Goal: Task Accomplishment & Management: Complete application form

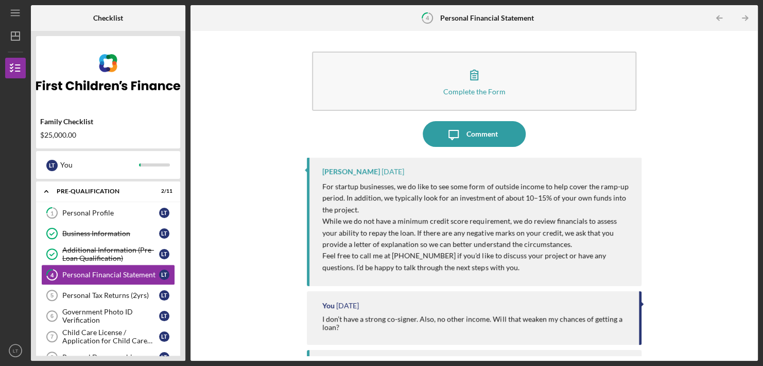
scroll to position [394, 0]
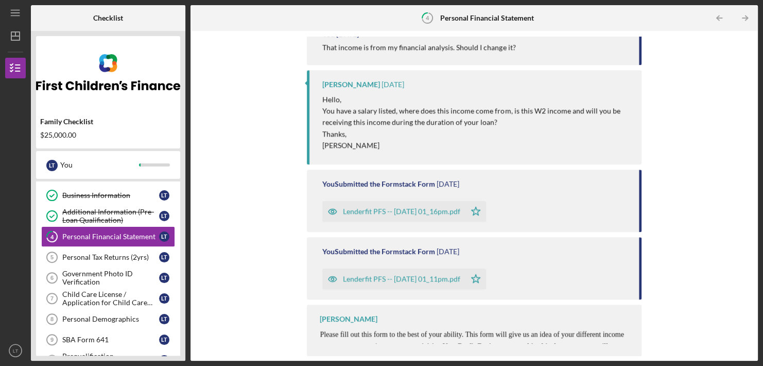
click at [122, 255] on div "Personal Tax Returns (2yrs)" at bounding box center [110, 257] width 97 height 8
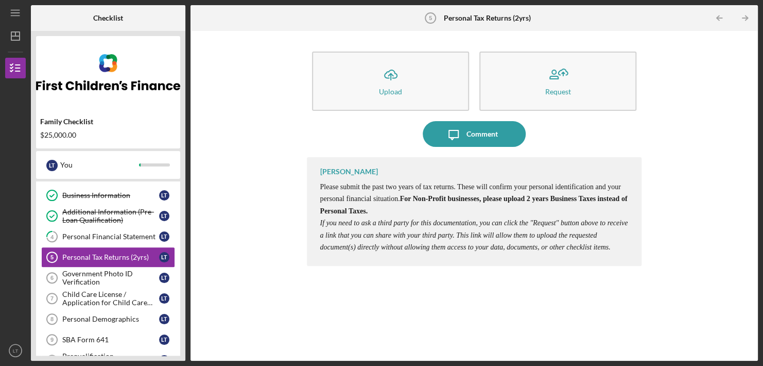
click at [395, 82] on icon "Icon/Upload" at bounding box center [391, 75] width 26 height 26
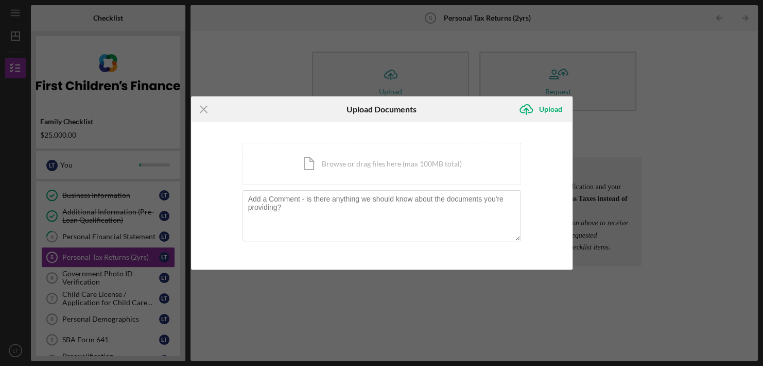
click at [328, 181] on div "Icon/Document Browse or drag files here (max 100MB total) Tap to choose files o…" at bounding box center [382, 164] width 279 height 42
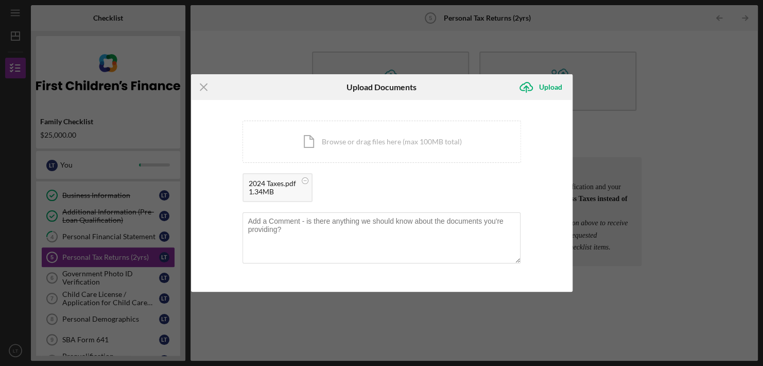
click at [541, 87] on div "Upload" at bounding box center [550, 87] width 23 height 21
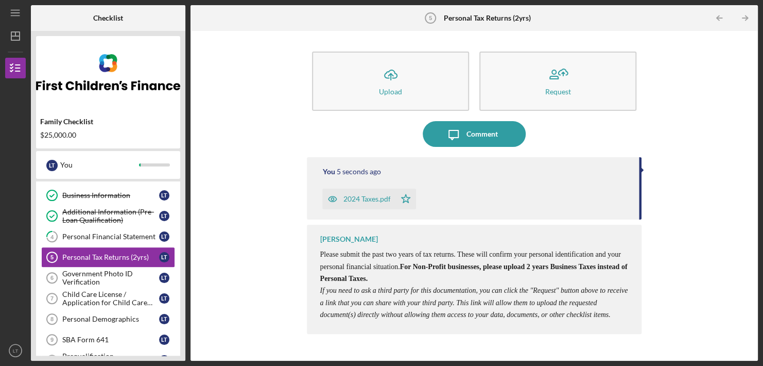
click at [365, 87] on button "Icon/Upload Upload" at bounding box center [390, 80] width 157 height 59
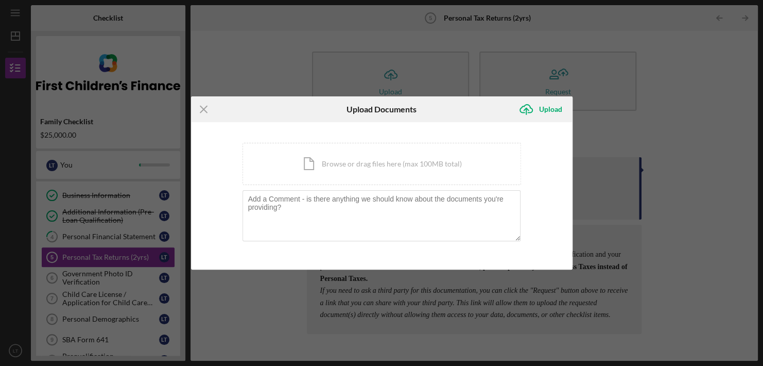
click at [311, 160] on div "Icon/Document Browse or drag files here (max 100MB total) Tap to choose files o…" at bounding box center [382, 164] width 279 height 42
click at [320, 163] on div "Icon/Document Browse or drag files here (max 100MB total) Tap to choose files o…" at bounding box center [382, 164] width 279 height 42
click at [314, 170] on div "Icon/Document Browse or drag files here (max 100MB total) Tap to choose files o…" at bounding box center [382, 164] width 279 height 42
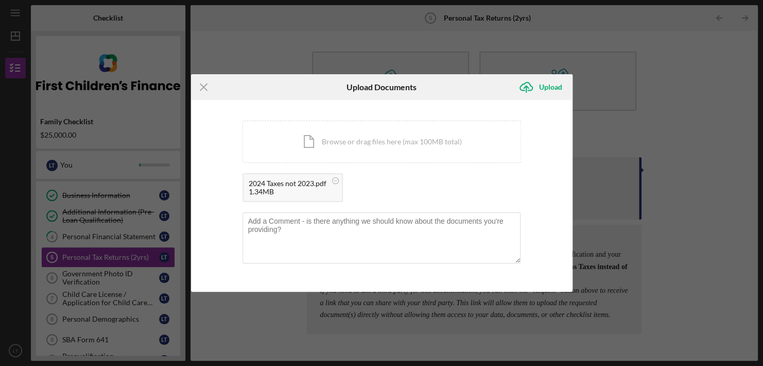
click at [543, 91] on div "Upload" at bounding box center [550, 87] width 23 height 21
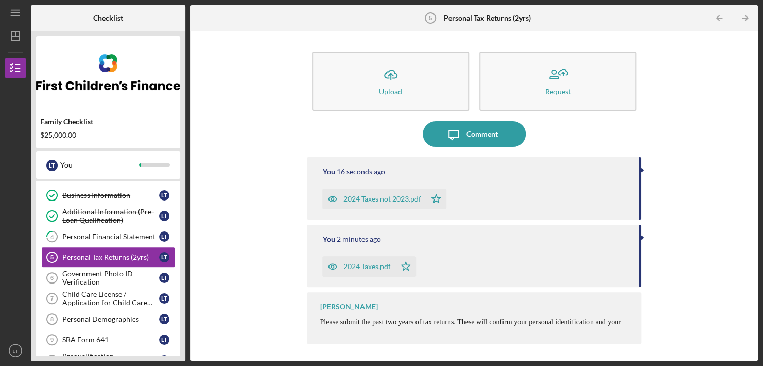
click at [590, 327] on p "Please submit the past two years of tax returns. These will confirm your person…" at bounding box center [475, 334] width 311 height 36
click at [110, 271] on div "Government Photo ID Verification" at bounding box center [110, 277] width 97 height 16
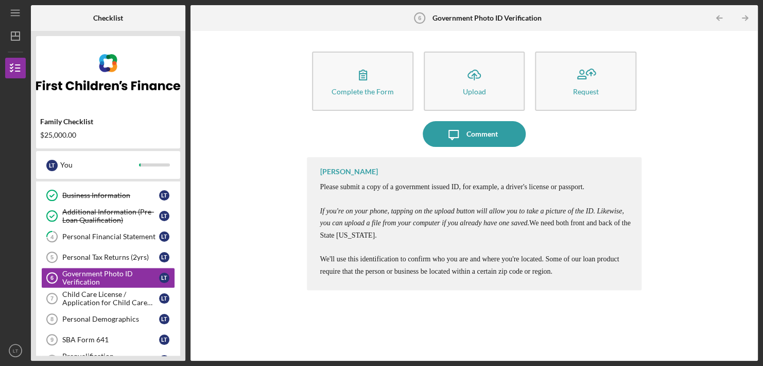
click at [475, 86] on button "Icon/Upload Upload" at bounding box center [474, 80] width 101 height 59
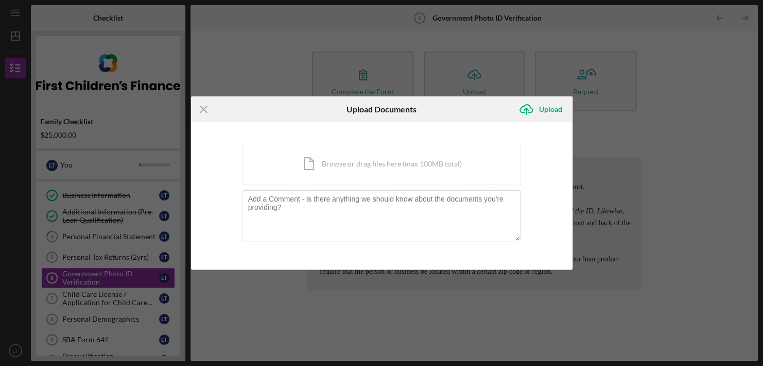
click at [322, 170] on div "Icon/Document Browse or drag files here (max 100MB total) Tap to choose files o…" at bounding box center [382, 164] width 279 height 42
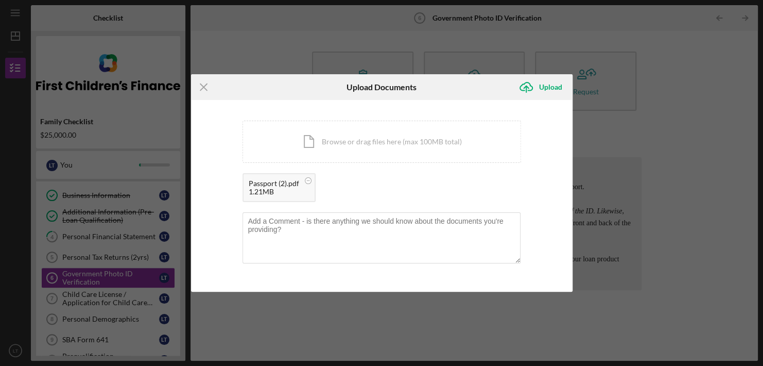
click at [544, 91] on div "Upload" at bounding box center [550, 87] width 23 height 21
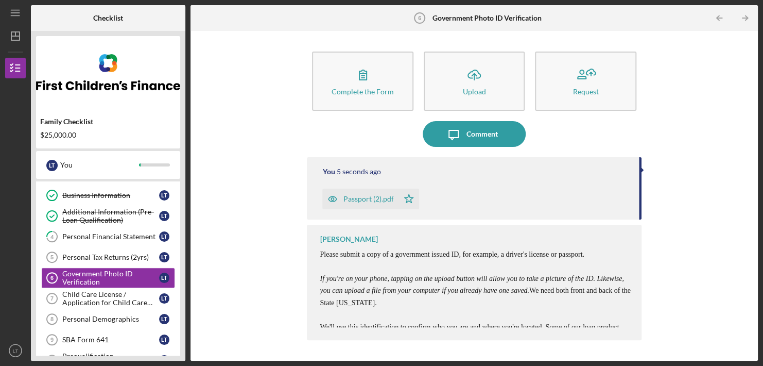
click at [364, 86] on button "Complete the Form Form" at bounding box center [362, 80] width 101 height 59
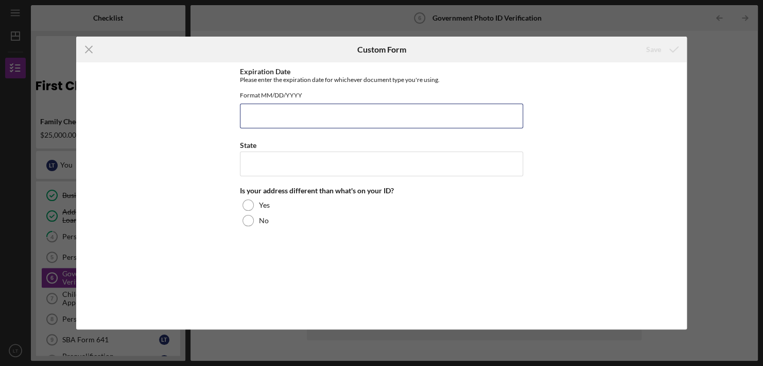
click at [284, 121] on input "Expiration Date" at bounding box center [381, 116] width 283 height 25
type input "[DATE]"
click at [295, 160] on input "State" at bounding box center [381, 163] width 283 height 25
type input "[US_STATE]"
click at [251, 228] on div "No" at bounding box center [381, 220] width 283 height 15
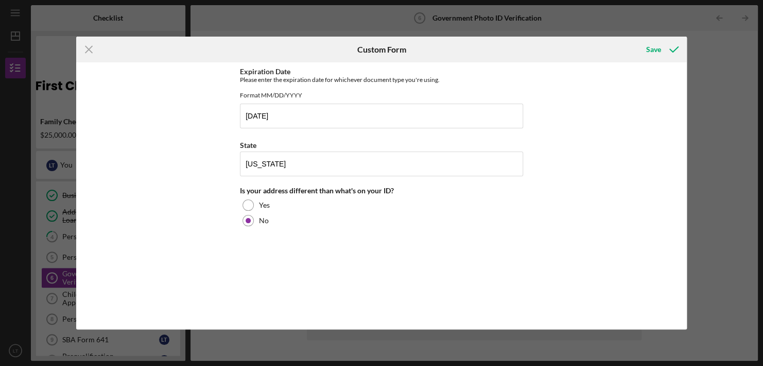
click at [652, 51] on div "Save" at bounding box center [653, 49] width 15 height 21
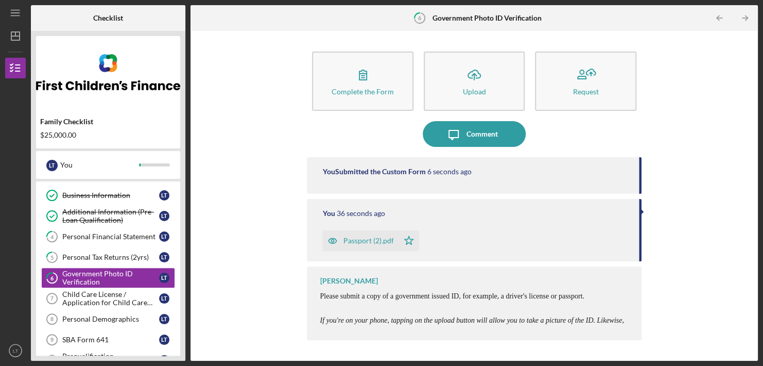
click at [93, 298] on div "Child Care License / Application for Child Care License" at bounding box center [110, 298] width 97 height 16
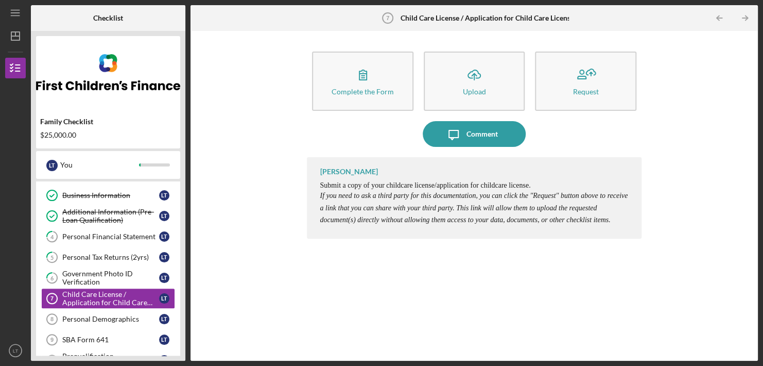
click at [460, 80] on button "Icon/Upload Upload" at bounding box center [474, 80] width 101 height 59
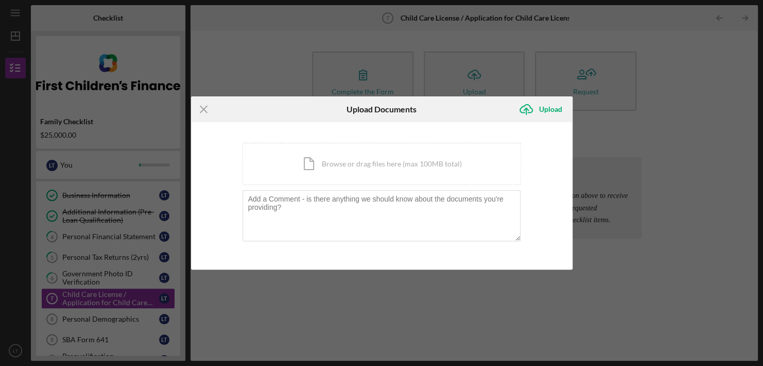
click at [340, 167] on div "Icon/Document Browse or drag files here (max 100MB total) Tap to choose files o…" at bounding box center [382, 164] width 279 height 42
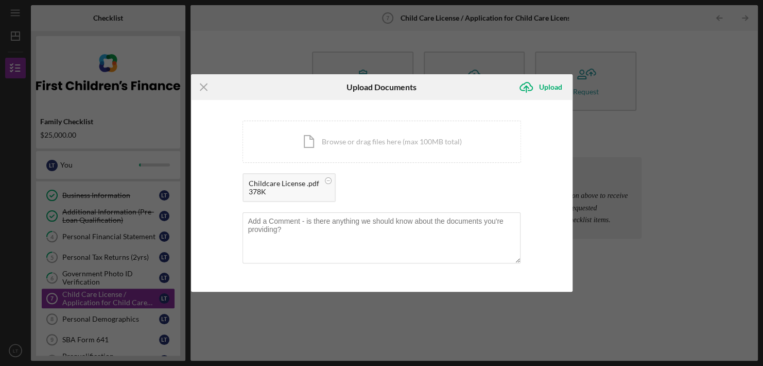
click at [547, 92] on div "Upload" at bounding box center [550, 87] width 23 height 21
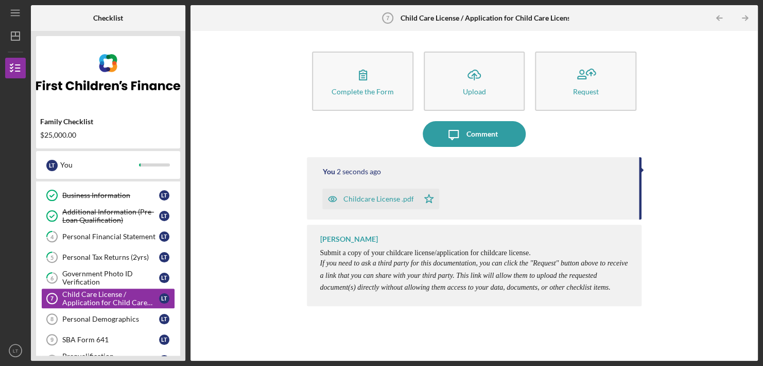
click at [368, 88] on div "Complete the Form" at bounding box center [363, 92] width 62 height 8
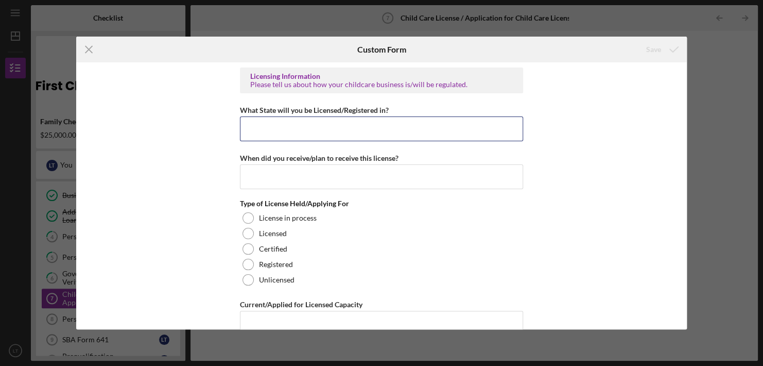
click at [303, 123] on input "What State will you be Licensed/Registered in?" at bounding box center [381, 128] width 283 height 25
type input "[US_STATE]"
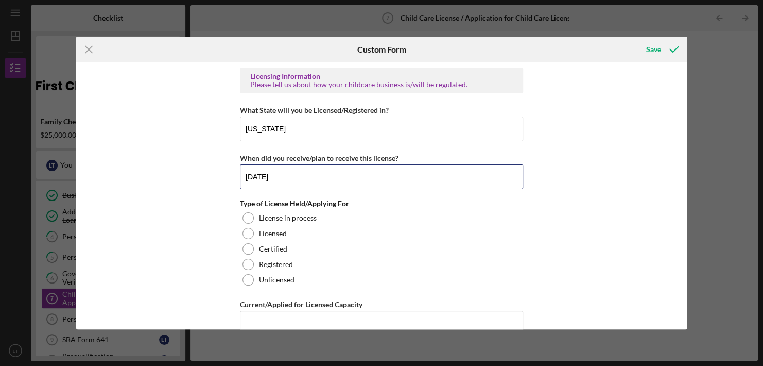
type input "[DATE]"
click at [246, 230] on div at bounding box center [248, 233] width 11 height 11
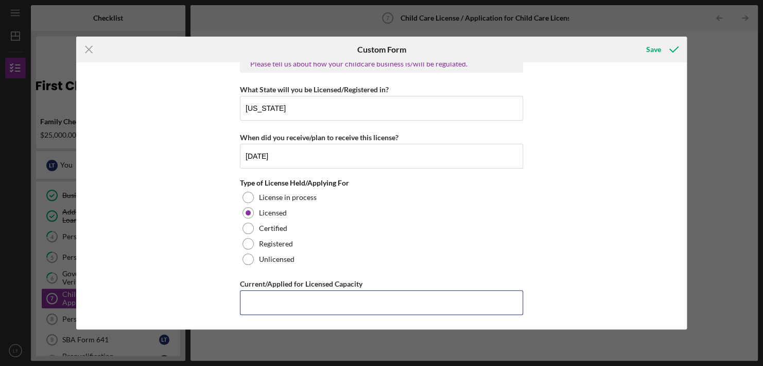
click at [311, 303] on input "Current/Applied for Licensed Capacity" at bounding box center [381, 302] width 283 height 25
type input "10"
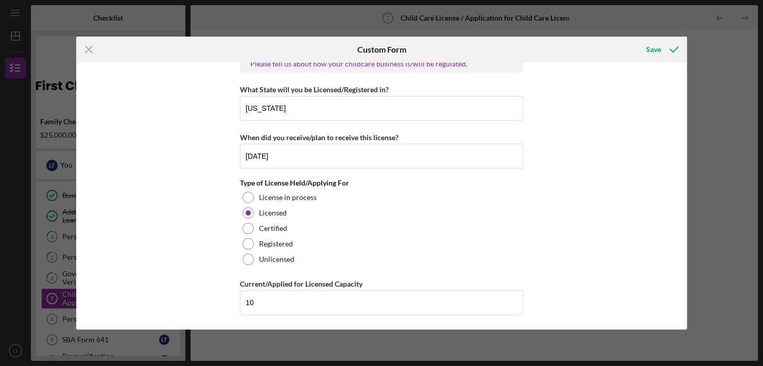
click at [659, 50] on div "Save" at bounding box center [653, 49] width 15 height 21
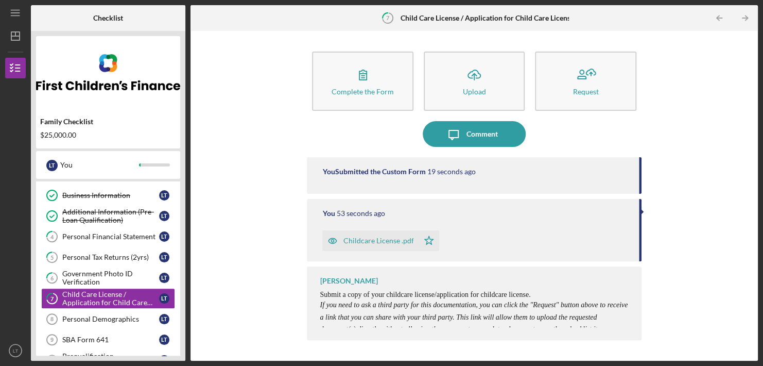
click at [118, 315] on div "Personal Demographics" at bounding box center [110, 319] width 97 height 8
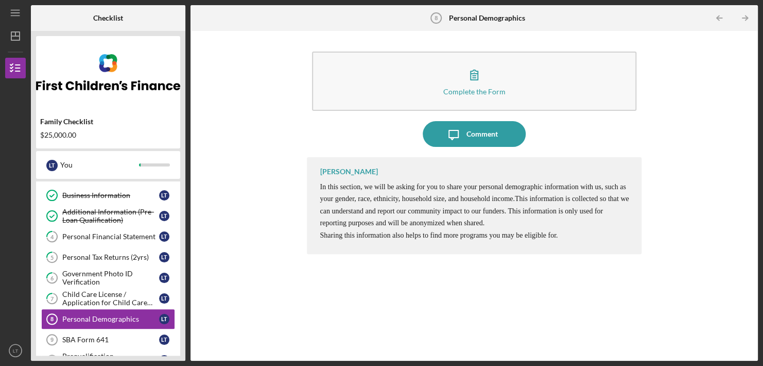
click at [458, 89] on div "Complete the Form" at bounding box center [474, 92] width 62 height 8
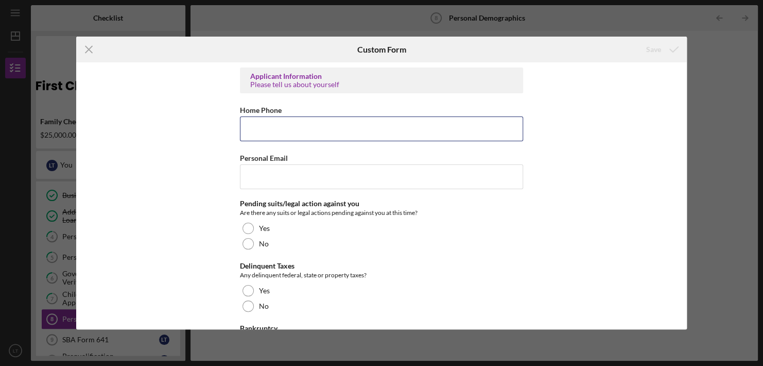
click at [325, 125] on input "Home Phone" at bounding box center [381, 128] width 283 height 25
type input "[PHONE_NUMBER]"
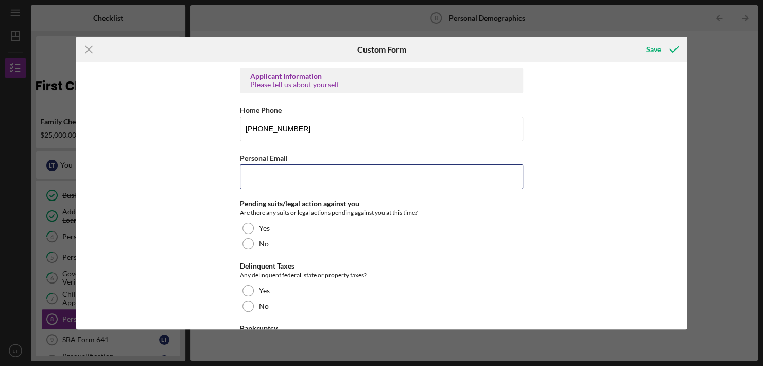
click at [305, 170] on input "Personal Email" at bounding box center [381, 176] width 283 height 25
type input "[PERSON_NAME][EMAIL_ADDRESS][DOMAIN_NAME]"
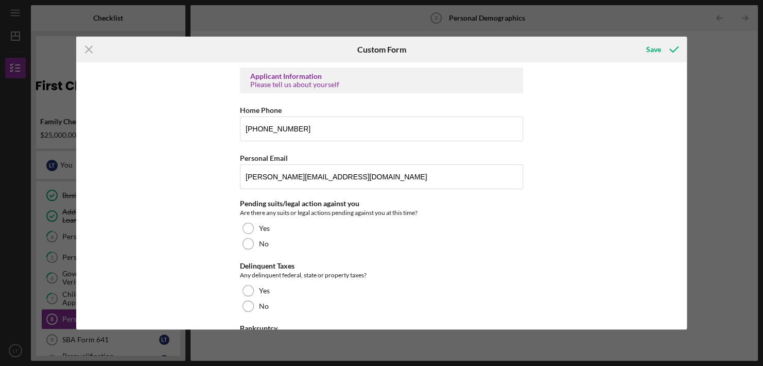
click at [245, 247] on div at bounding box center [248, 243] width 11 height 11
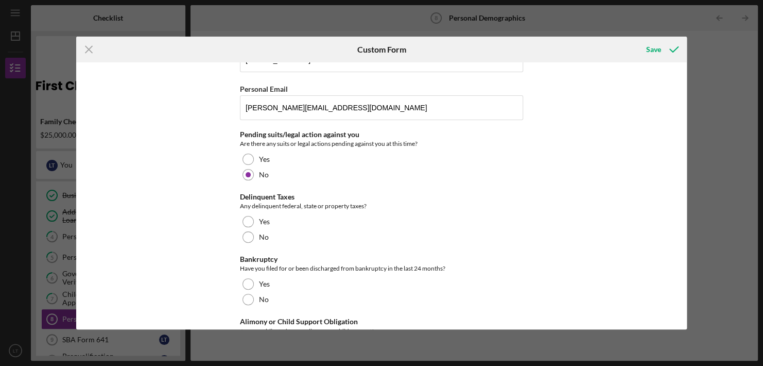
scroll to position [70, 0]
click at [245, 236] on div at bounding box center [248, 236] width 11 height 11
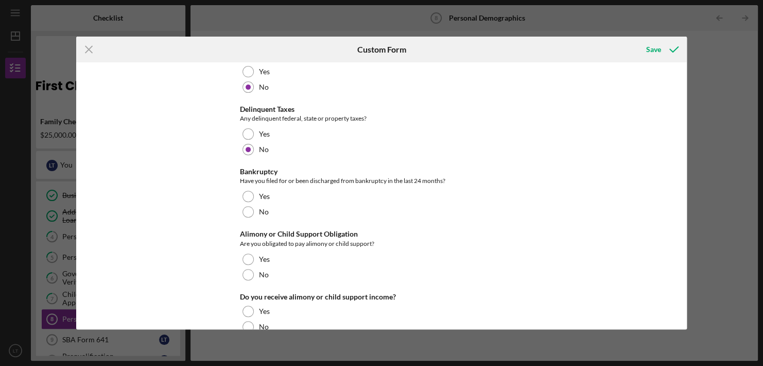
scroll to position [158, 0]
click at [245, 211] on div at bounding box center [248, 209] width 11 height 11
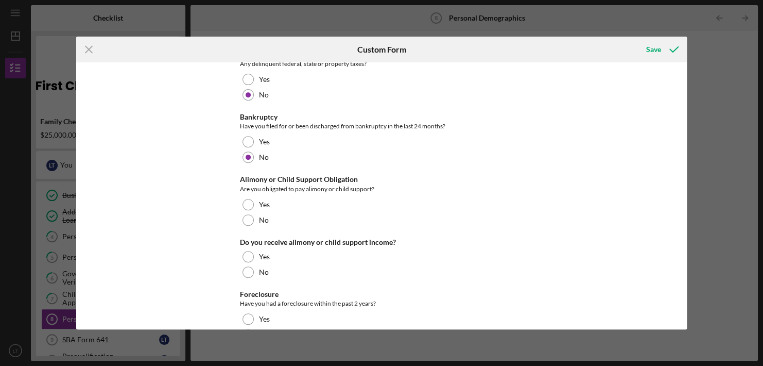
scroll to position [212, 0]
click at [248, 220] on div at bounding box center [248, 219] width 11 height 11
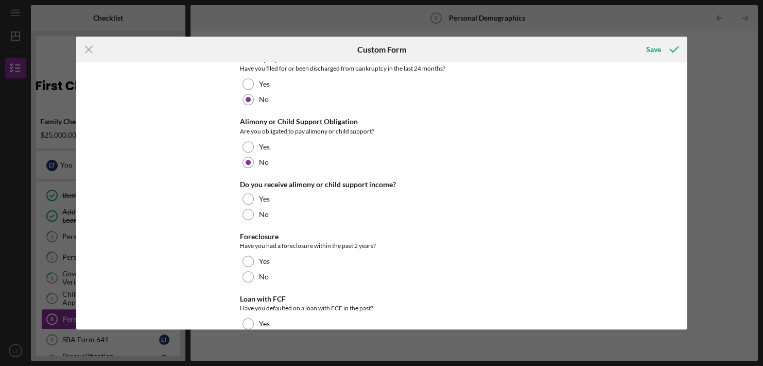
click at [245, 214] on div at bounding box center [248, 214] width 11 height 11
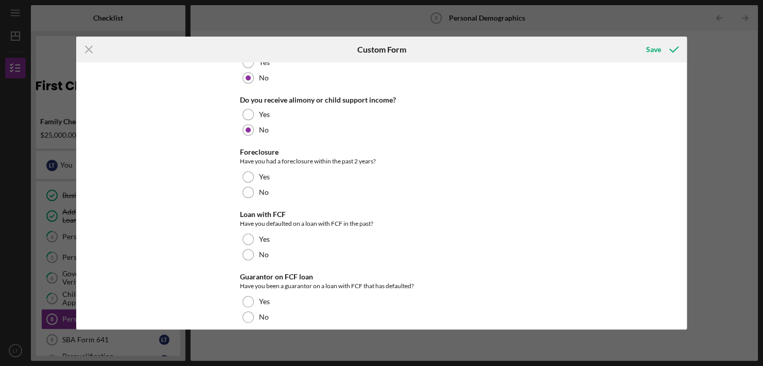
click at [246, 197] on div at bounding box center [248, 191] width 11 height 11
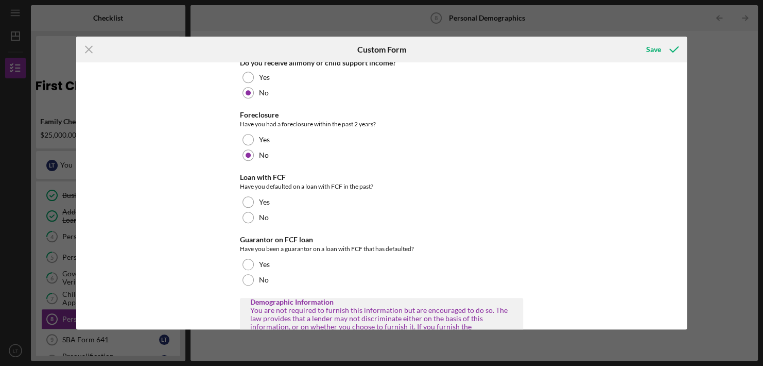
scroll to position [391, 0]
click at [243, 212] on div at bounding box center [248, 216] width 11 height 11
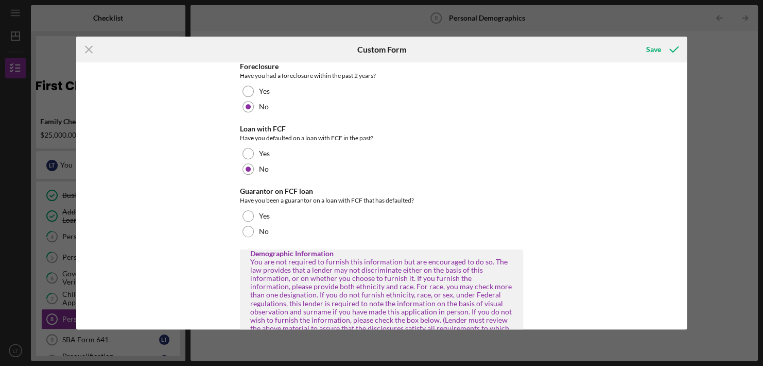
click at [247, 231] on div at bounding box center [248, 231] width 11 height 11
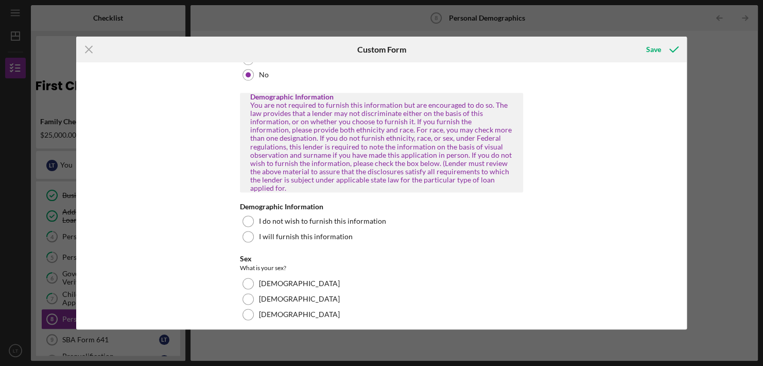
scroll to position [597, 0]
click at [248, 229] on div at bounding box center [248, 234] width 11 height 11
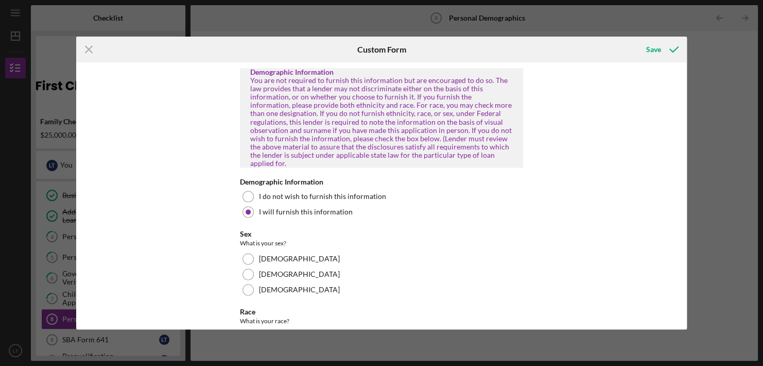
click at [244, 253] on div at bounding box center [248, 258] width 11 height 11
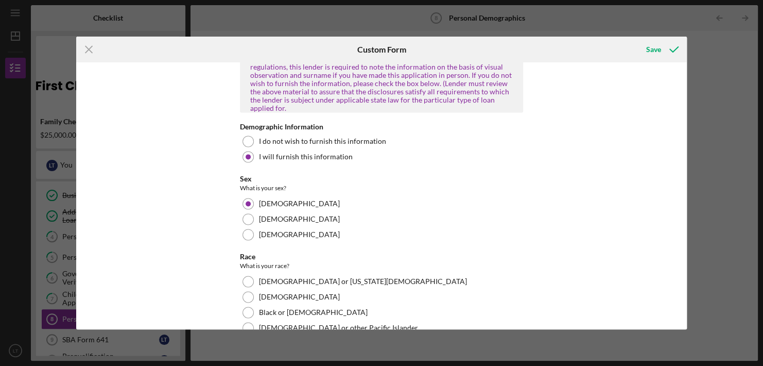
scroll to position [729, 0]
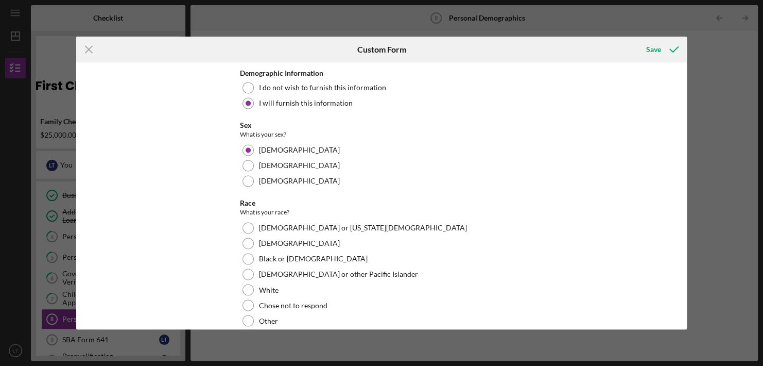
click at [249, 253] on div at bounding box center [248, 258] width 11 height 11
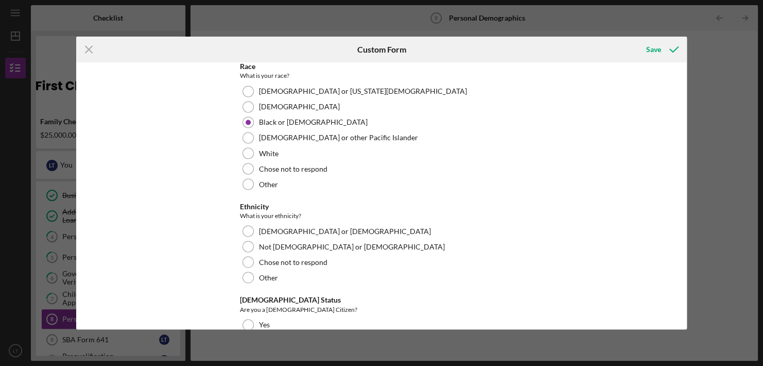
scroll to position [867, 0]
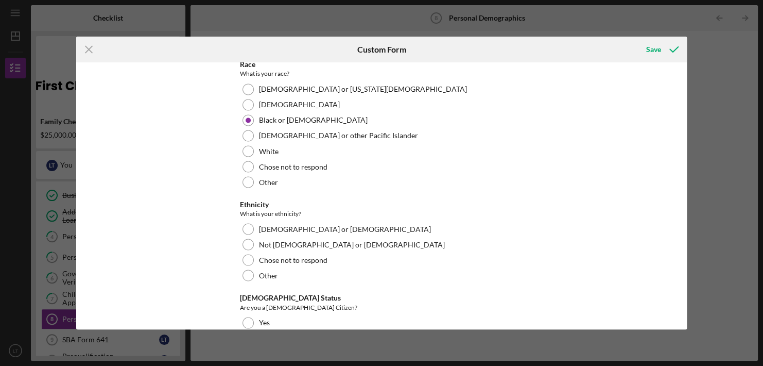
click at [244, 241] on div "Not [DEMOGRAPHIC_DATA] or [DEMOGRAPHIC_DATA]" at bounding box center [381, 243] width 283 height 15
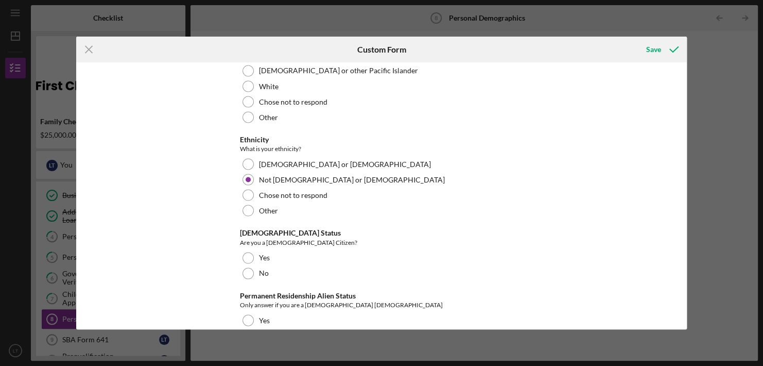
scroll to position [933, 0]
click at [245, 251] on div at bounding box center [248, 256] width 11 height 11
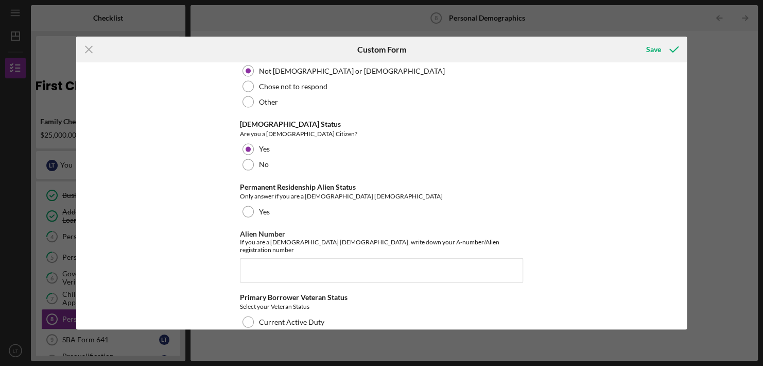
scroll to position [1040, 0]
click at [249, 206] on div at bounding box center [248, 211] width 11 height 11
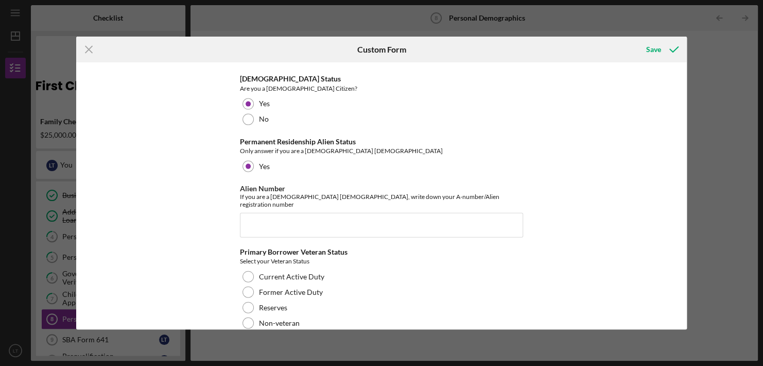
click at [247, 317] on div at bounding box center [248, 322] width 11 height 11
click at [656, 47] on div "Save" at bounding box center [653, 49] width 15 height 21
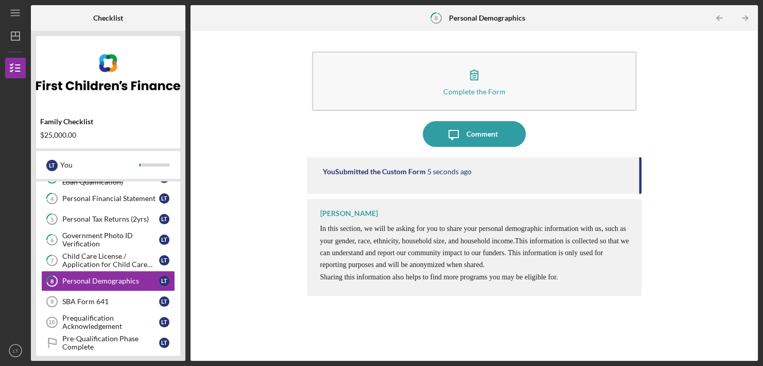
scroll to position [77, 0]
click at [93, 296] on div "SBA Form 641" at bounding box center [110, 300] width 97 height 8
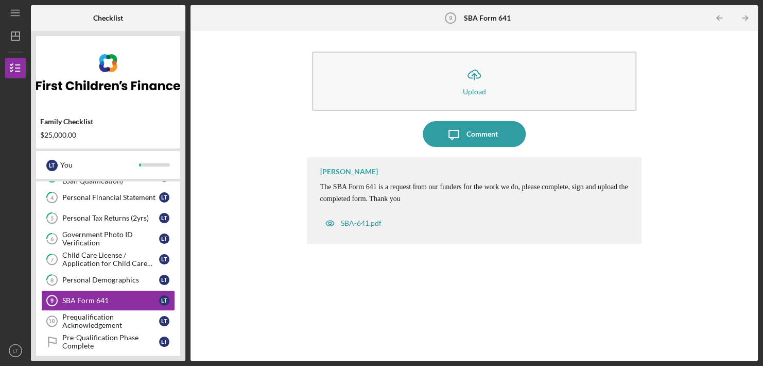
click at [372, 219] on div "SBA-641.pdf" at bounding box center [360, 223] width 41 height 8
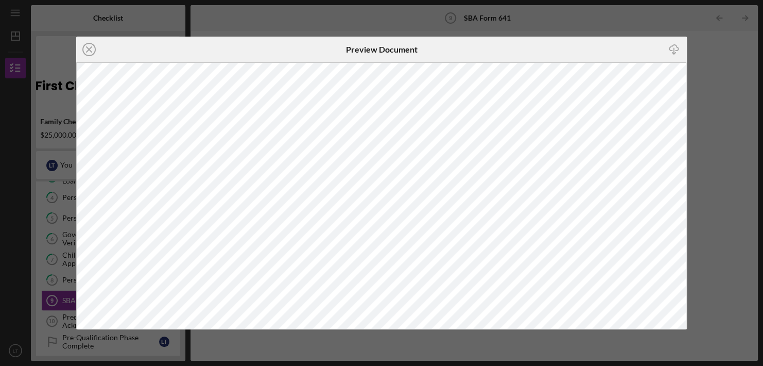
click at [675, 48] on icon "Icon/Download" at bounding box center [673, 49] width 23 height 23
click at [91, 50] on line at bounding box center [89, 49] width 5 height 5
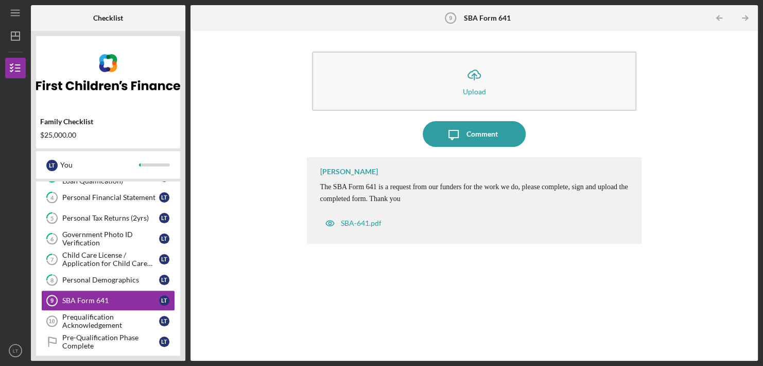
click at [469, 85] on icon "Icon/Upload" at bounding box center [474, 75] width 26 height 26
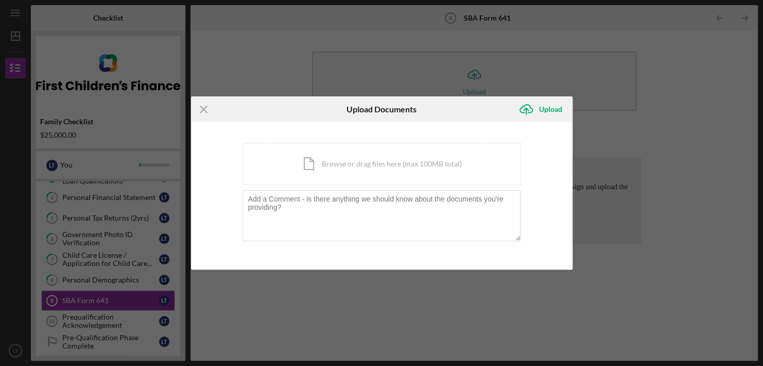
click at [388, 159] on div "Icon/Document Browse or drag files here (max 100MB total) Tap to choose files o…" at bounding box center [382, 164] width 279 height 42
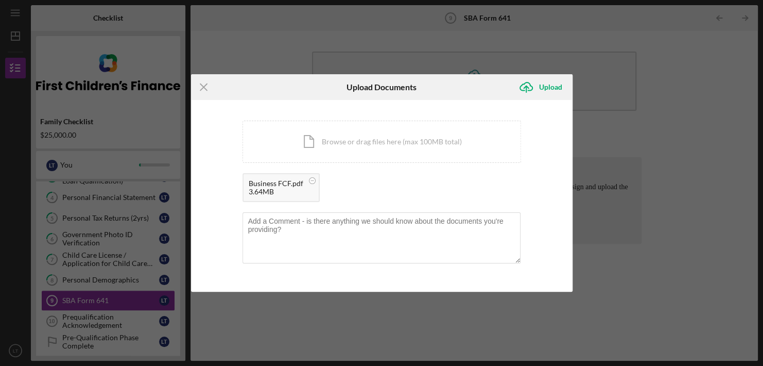
click at [279, 184] on div "Business FCF.pdf" at bounding box center [276, 183] width 55 height 8
click at [543, 89] on div "Upload" at bounding box center [550, 87] width 23 height 21
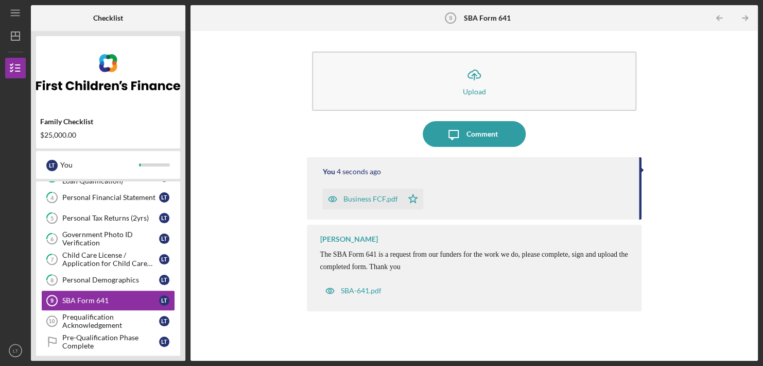
click at [380, 198] on div "Business FCF.pdf" at bounding box center [370, 199] width 55 height 8
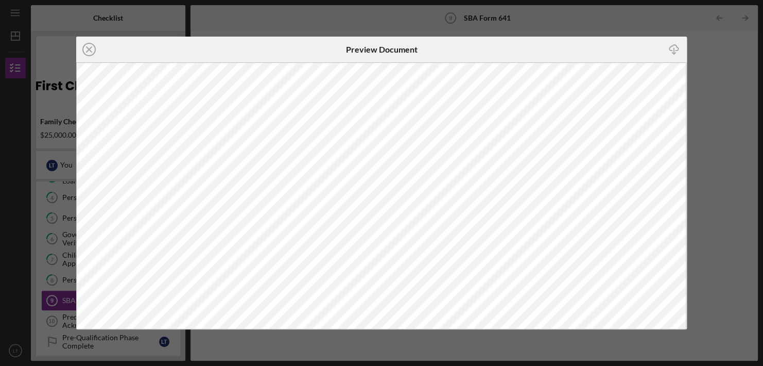
click at [87, 51] on line at bounding box center [89, 49] width 5 height 5
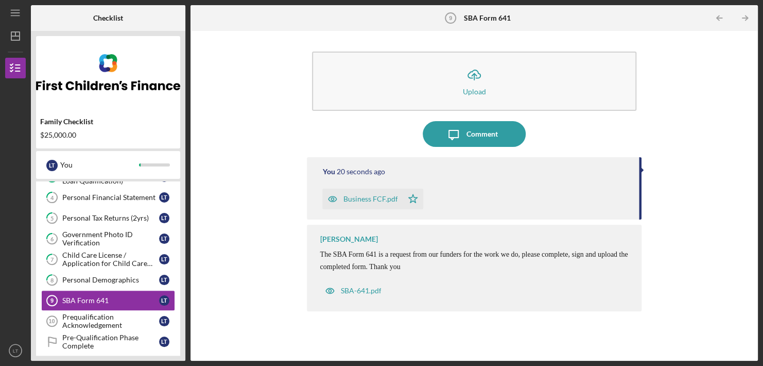
click at [93, 314] on div "Prequalification Acknowledgement" at bounding box center [110, 321] width 97 height 16
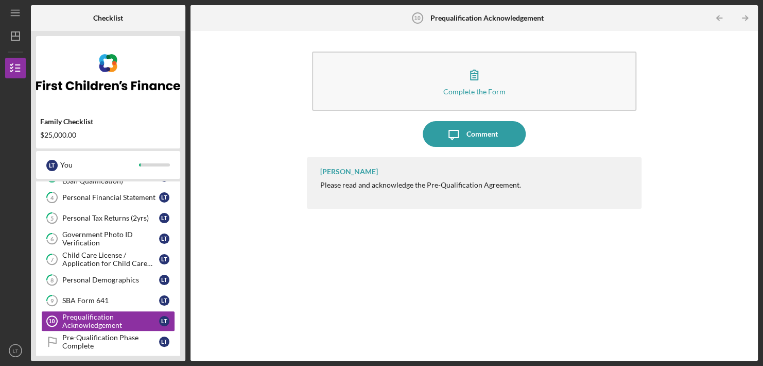
click at [469, 84] on icon "button" at bounding box center [474, 75] width 26 height 26
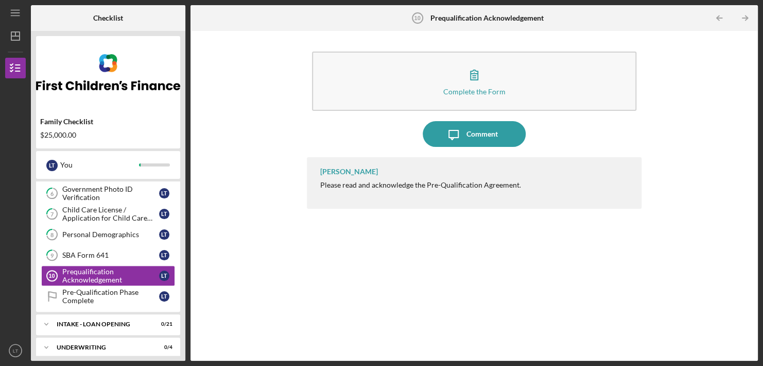
scroll to position [123, 0]
click at [100, 290] on div "Pre-Qualification Phase Complete" at bounding box center [110, 295] width 97 height 16
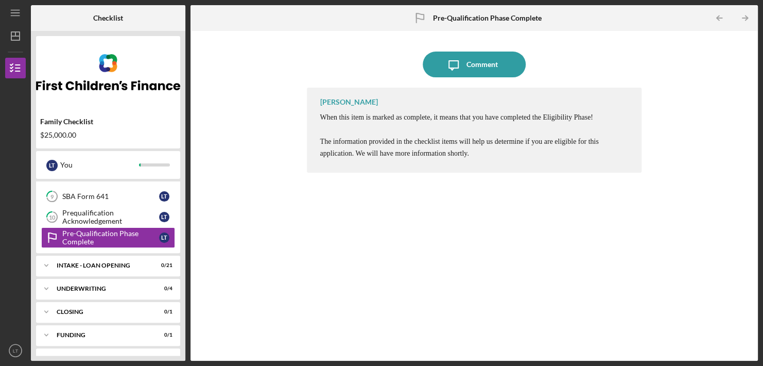
scroll to position [182, 0]
click at [98, 266] on div "Icon/Expander INTAKE - LOAN OPENING 0 / 21" at bounding box center [108, 264] width 144 height 21
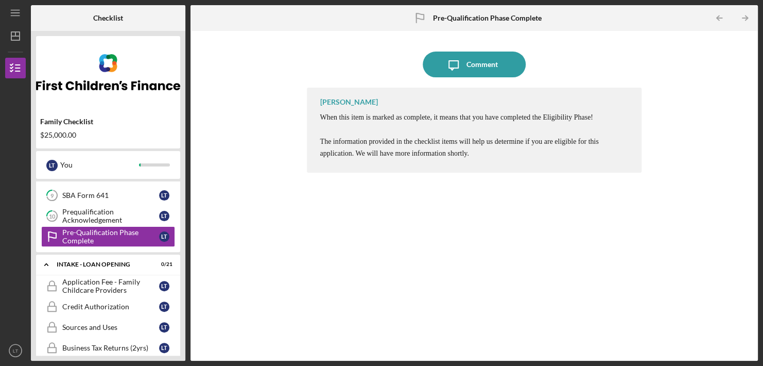
click at [102, 285] on div "Application Fee - Family Childcare Providers" at bounding box center [110, 286] width 97 height 16
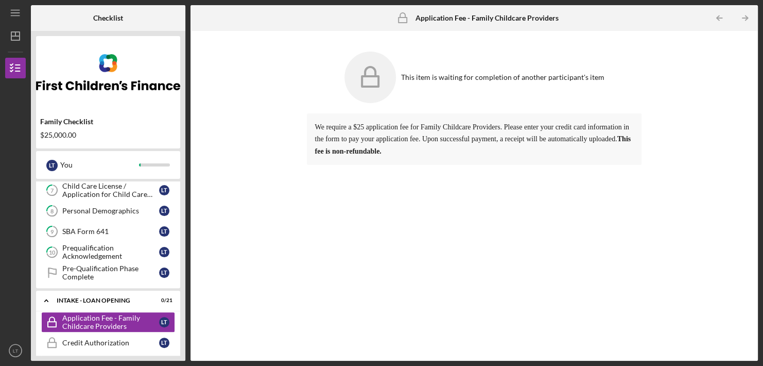
scroll to position [146, 0]
click at [102, 252] on div "Prequalification Acknowledgement" at bounding box center [110, 252] width 97 height 16
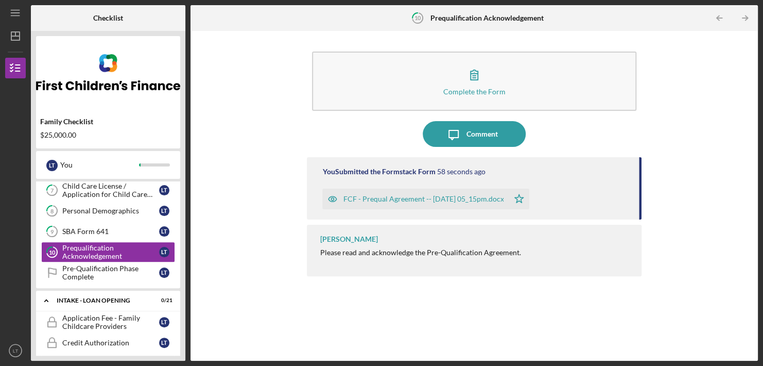
click at [372, 256] on div "Please read and acknowledge the Pre-Qualification Agreement." at bounding box center [420, 252] width 201 height 8
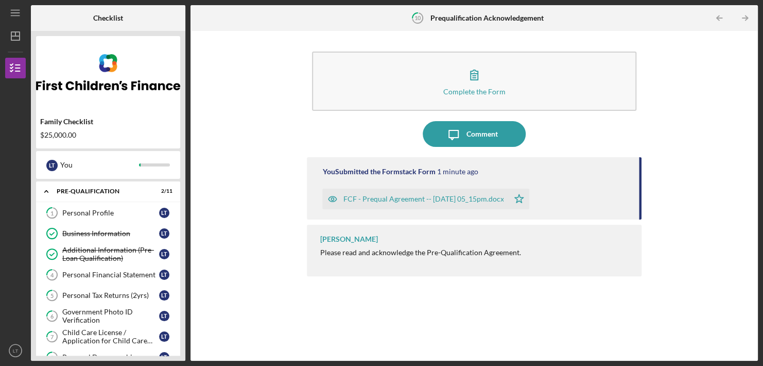
click at [108, 215] on div "Personal Profile" at bounding box center [110, 213] width 97 height 8
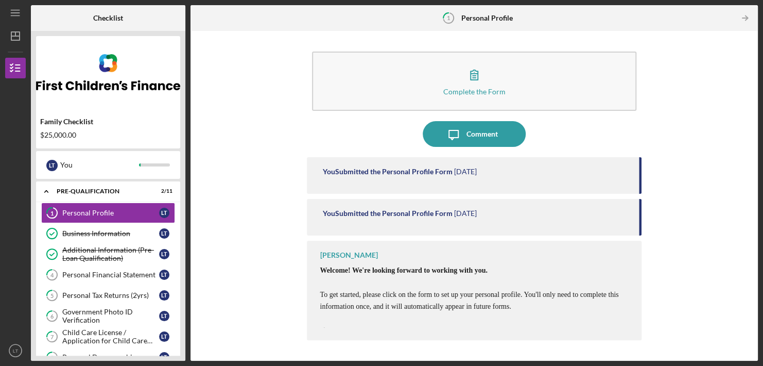
click at [438, 273] on span "Welcome! We're looking forward to working with you." at bounding box center [403, 270] width 167 height 8
drag, startPoint x: 509, startPoint y: 273, endPoint x: 507, endPoint y: 205, distance: 68.0
click at [507, 205] on div "You Submitted the Personal Profile Form [DATE] You Submitted the Personal Profi…" at bounding box center [474, 251] width 334 height 188
click at [713, 297] on div "Complete the Form Form Icon/Message Comment You Submitted the Personal Profile …" at bounding box center [474, 195] width 557 height 319
click at [513, 324] on span "To get started, please click on the form to set up your personal profile. You'l…" at bounding box center [475, 360] width 311 height 140
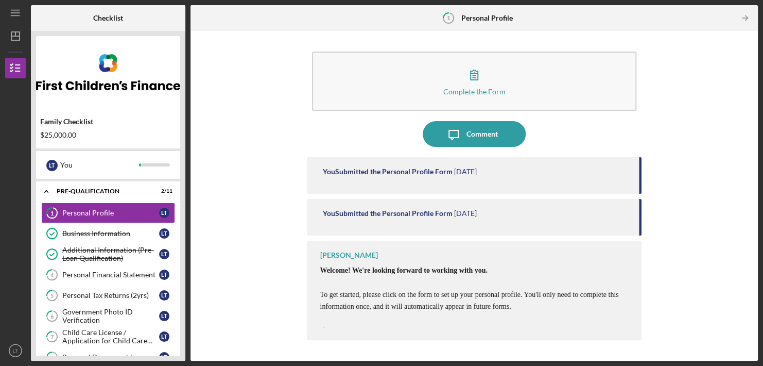
click at [480, 99] on button "Complete the Form Form" at bounding box center [474, 80] width 324 height 59
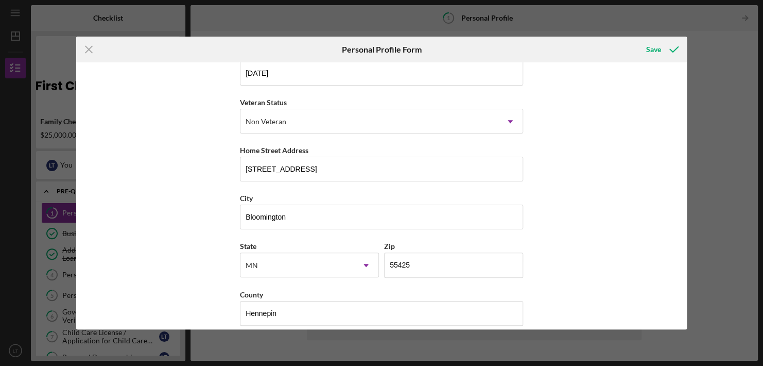
scroll to position [125, 0]
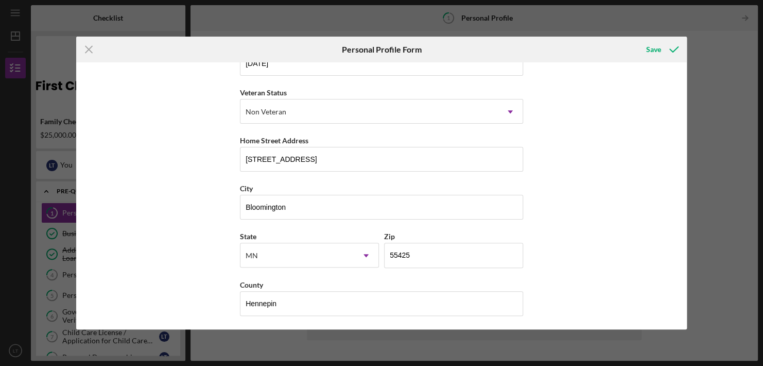
click at [655, 44] on div "Save" at bounding box center [653, 49] width 15 height 21
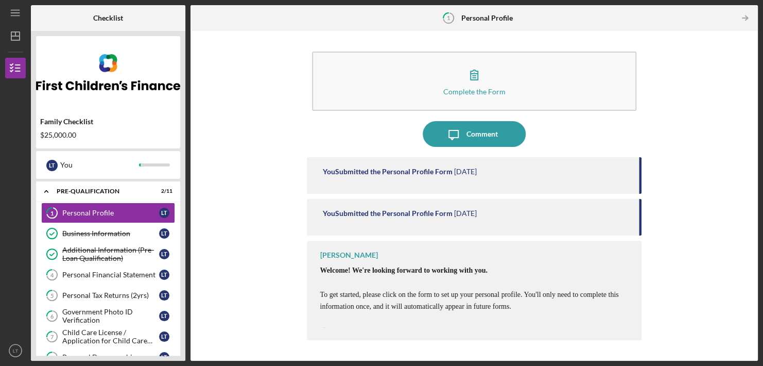
click at [122, 273] on div "Personal Financial Statement" at bounding box center [110, 274] width 97 height 8
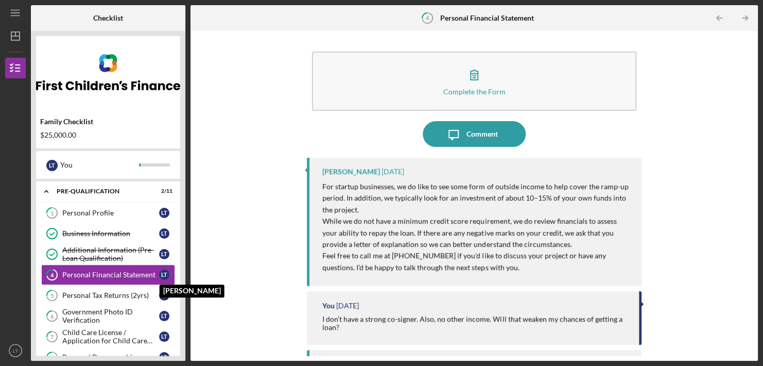
click at [164, 272] on div "L T" at bounding box center [164, 274] width 10 height 10
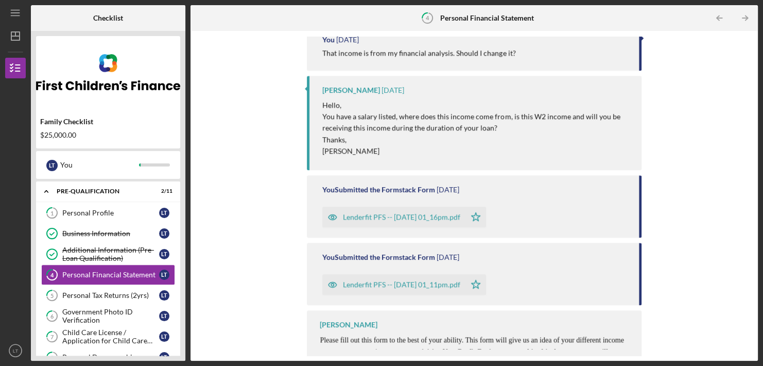
scroll to position [394, 0]
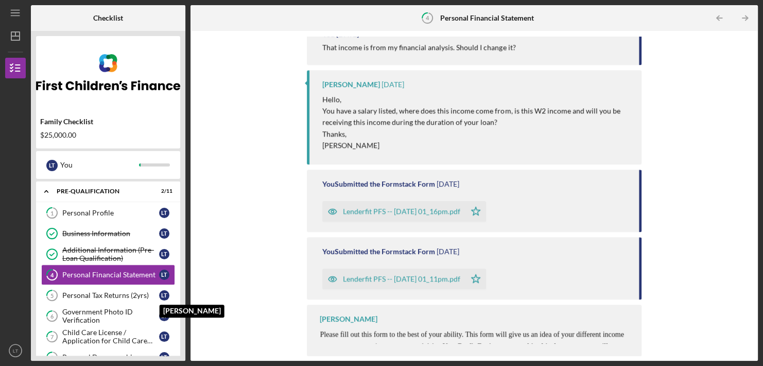
click at [167, 295] on div "L T" at bounding box center [164, 295] width 10 height 10
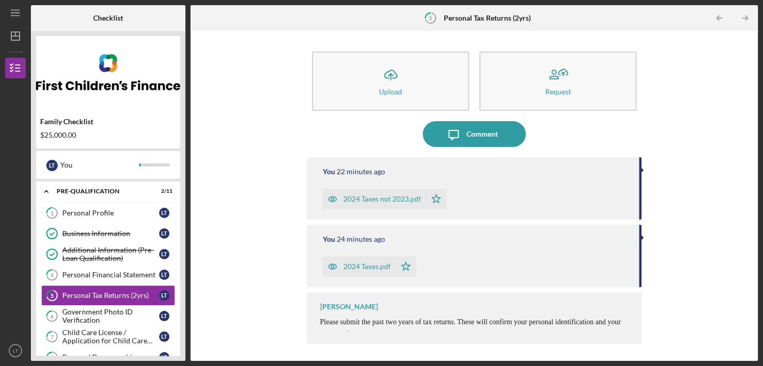
click at [54, 193] on icon "Icon/Expander" at bounding box center [46, 191] width 21 height 21
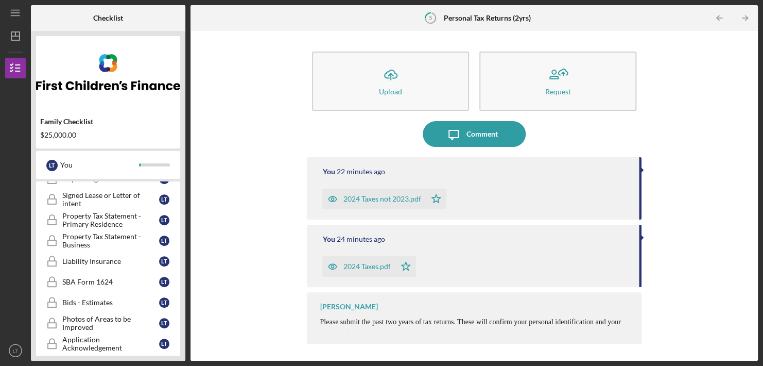
scroll to position [242, 0]
click at [58, 164] on div "L T You" at bounding box center [108, 165] width 134 height 18
click at [95, 224] on div "Property Tax Statement - Primary Residence" at bounding box center [110, 220] width 97 height 16
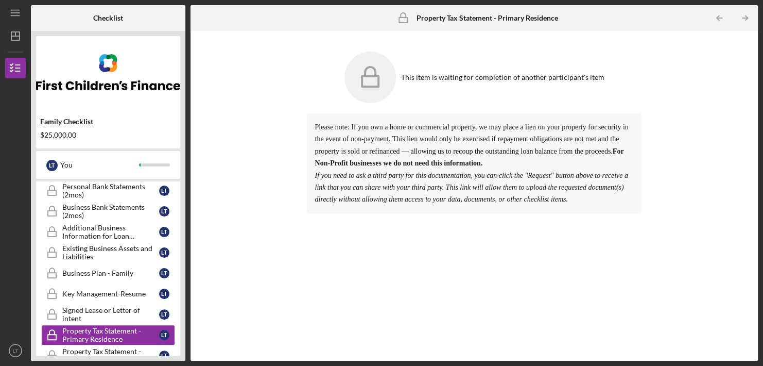
scroll to position [127, 0]
click at [108, 275] on div "Business Plan - Family" at bounding box center [110, 273] width 97 height 8
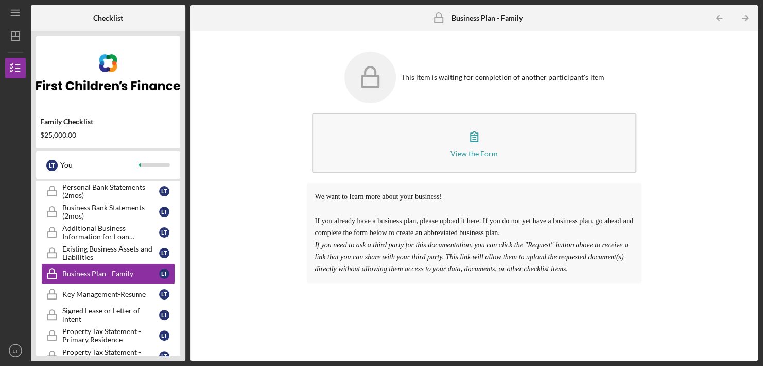
click at [114, 222] on link "Additional Business Information for Loan Application Additional Business Inform…" at bounding box center [108, 232] width 134 height 21
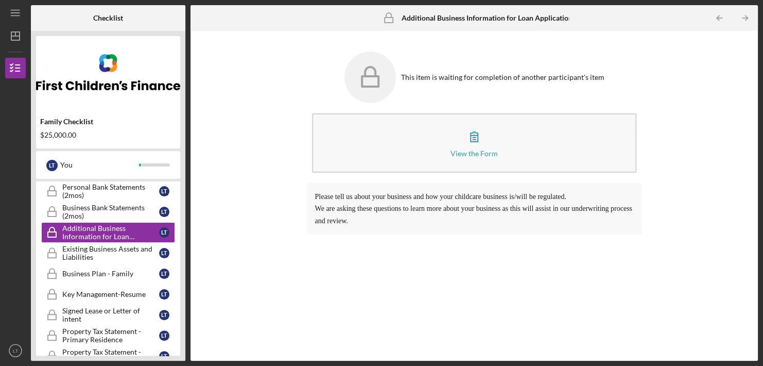
click at [114, 215] on div "Business Bank Statements (2mos)" at bounding box center [110, 211] width 97 height 16
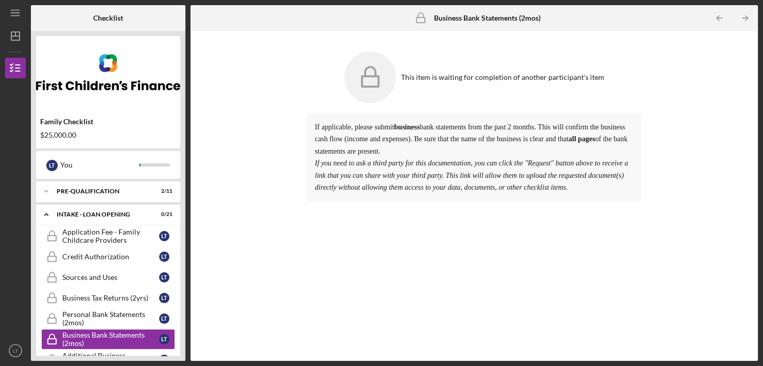
click at [48, 189] on icon "Icon/Expander" at bounding box center [46, 191] width 21 height 21
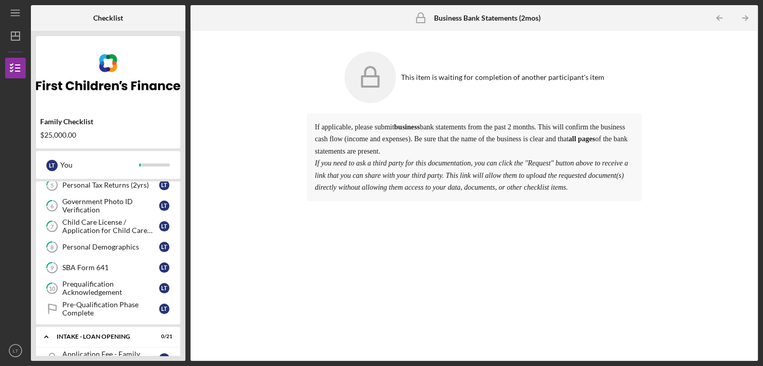
scroll to position [111, 0]
